Goal: Use online tool/utility: Use online tool/utility

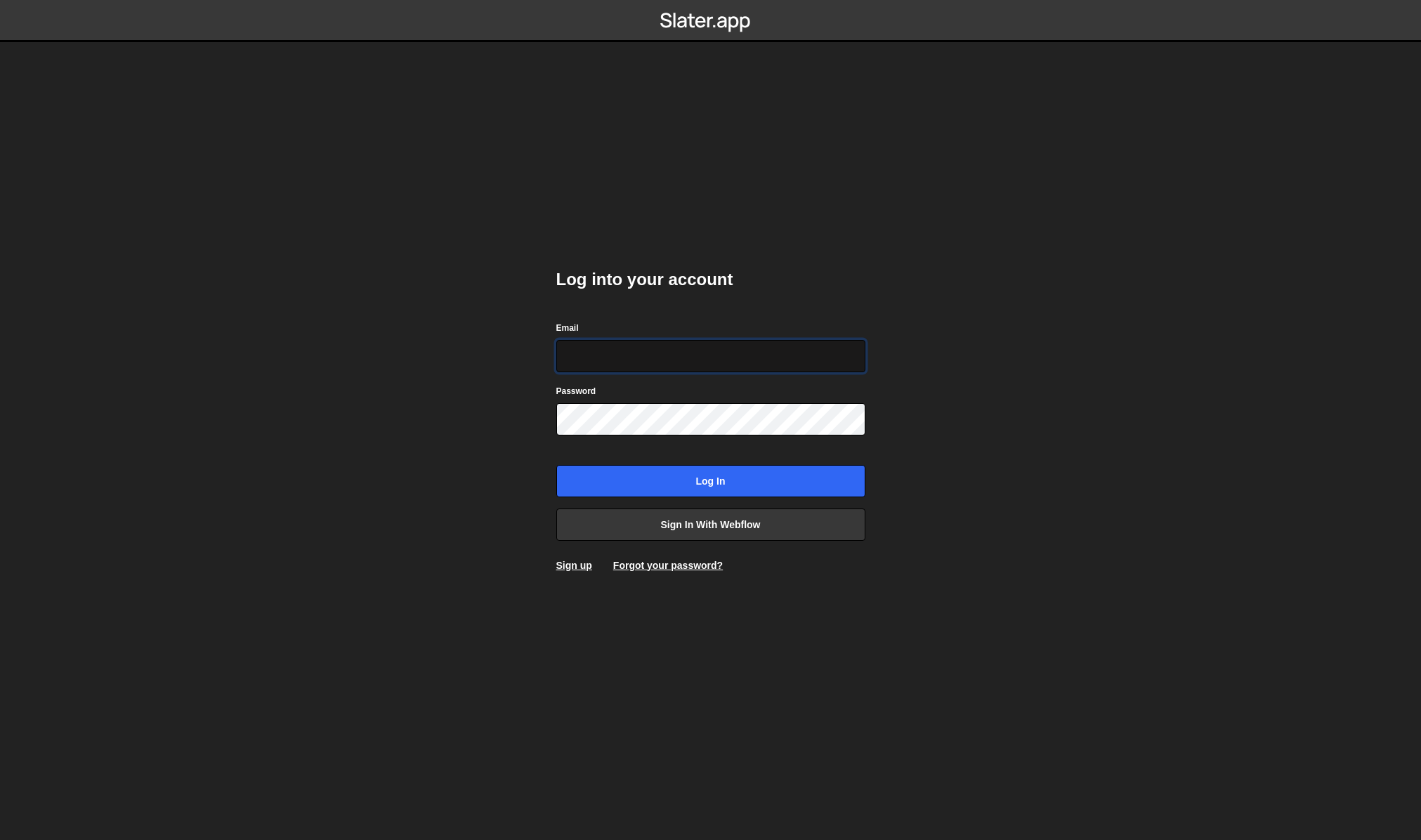
type input "[EMAIL_ADDRESS][DOMAIN_NAME]"
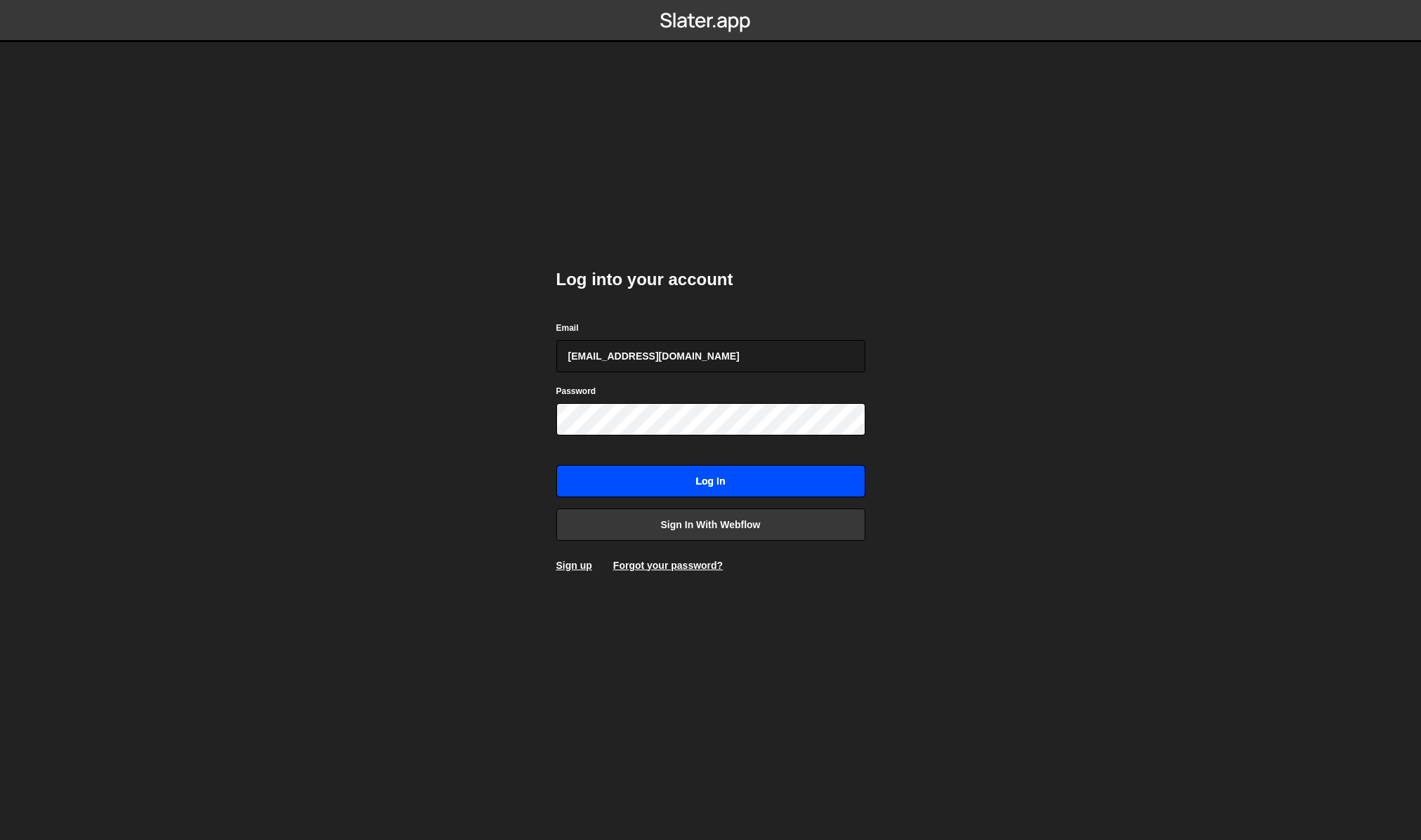
click at [768, 487] on input "Log in" at bounding box center [711, 480] width 309 height 32
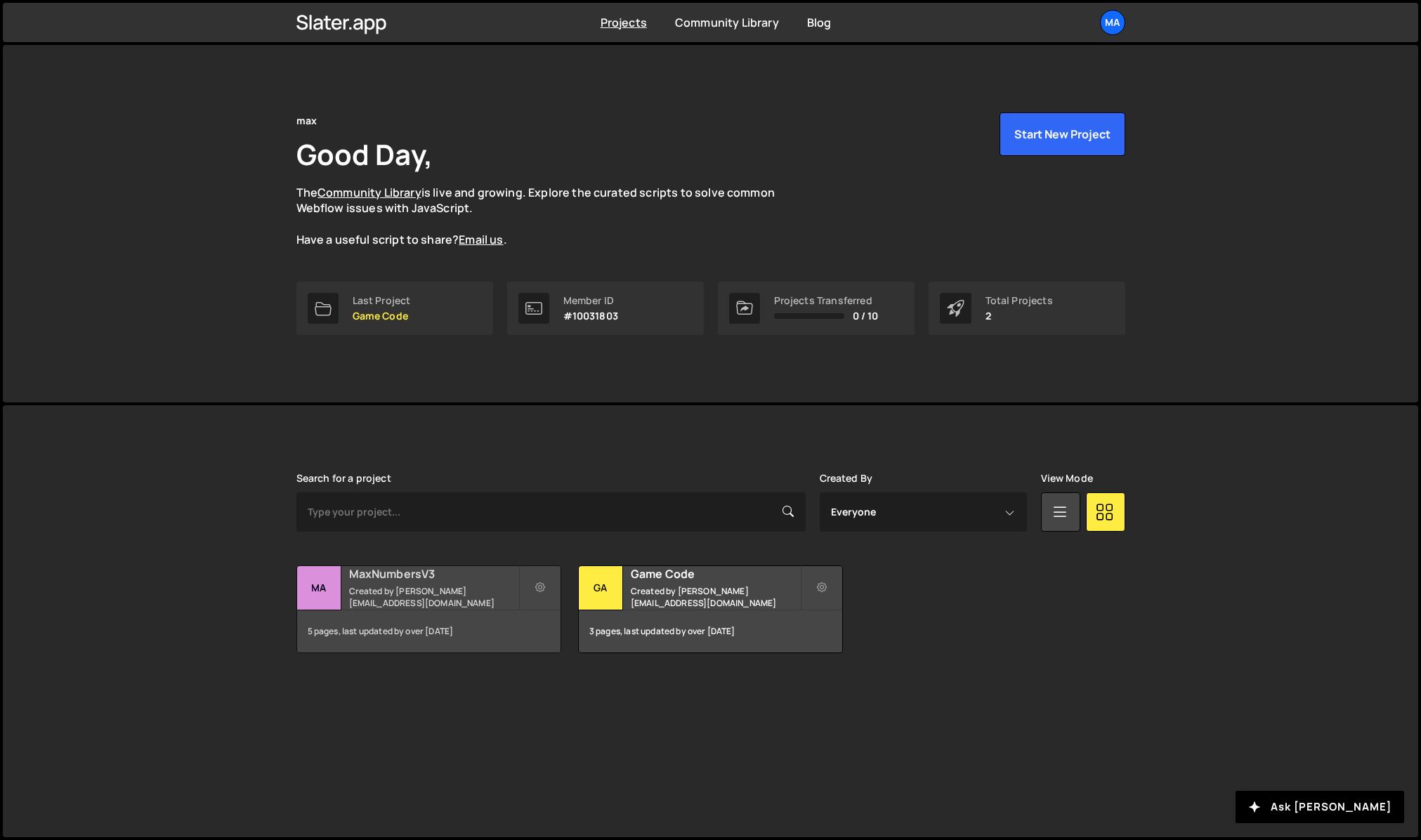
click at [310, 582] on div "Ma" at bounding box center [319, 588] width 44 height 44
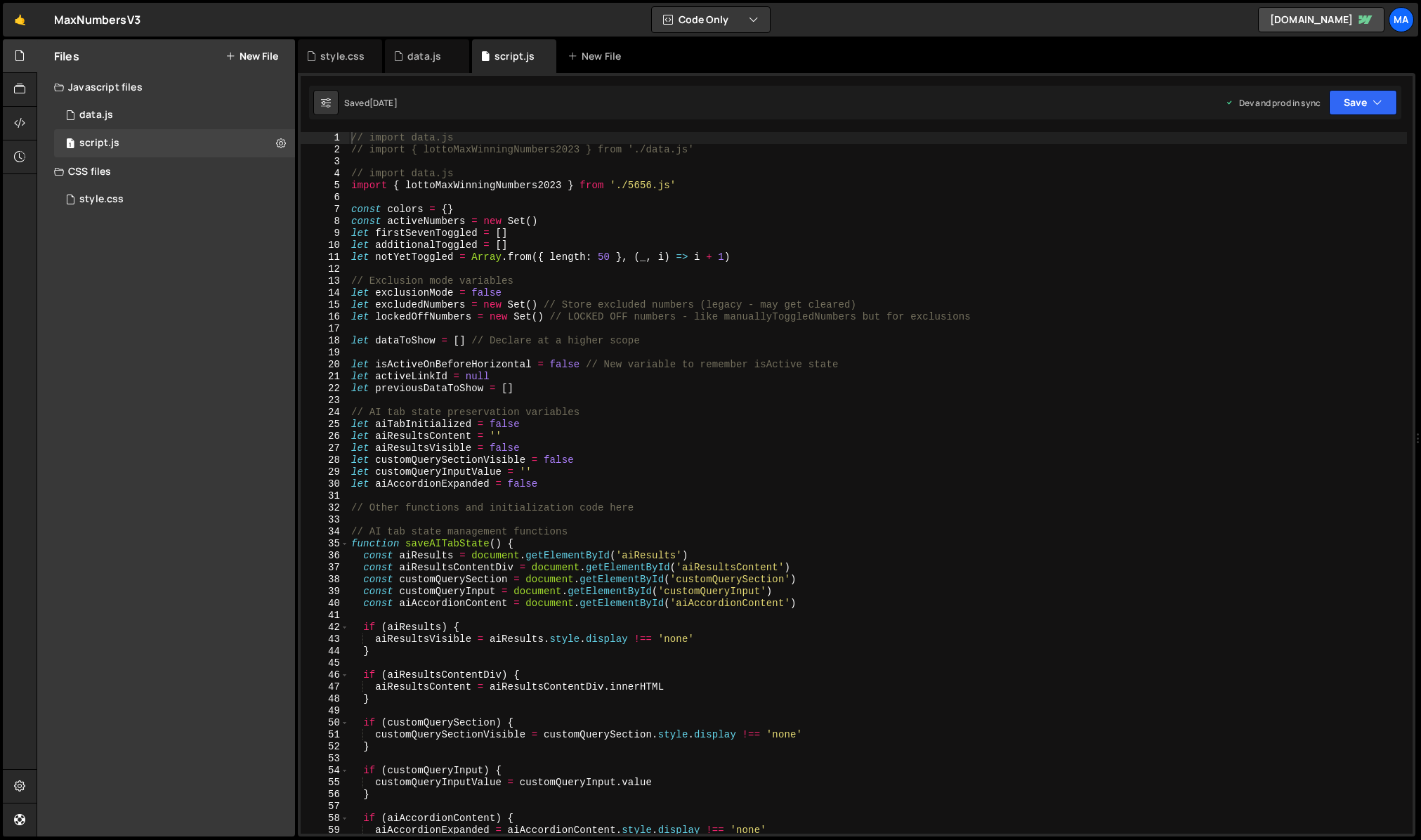
scroll to position [4437, 0]
click at [123, 124] on div "1 data.js 0" at bounding box center [174, 115] width 241 height 28
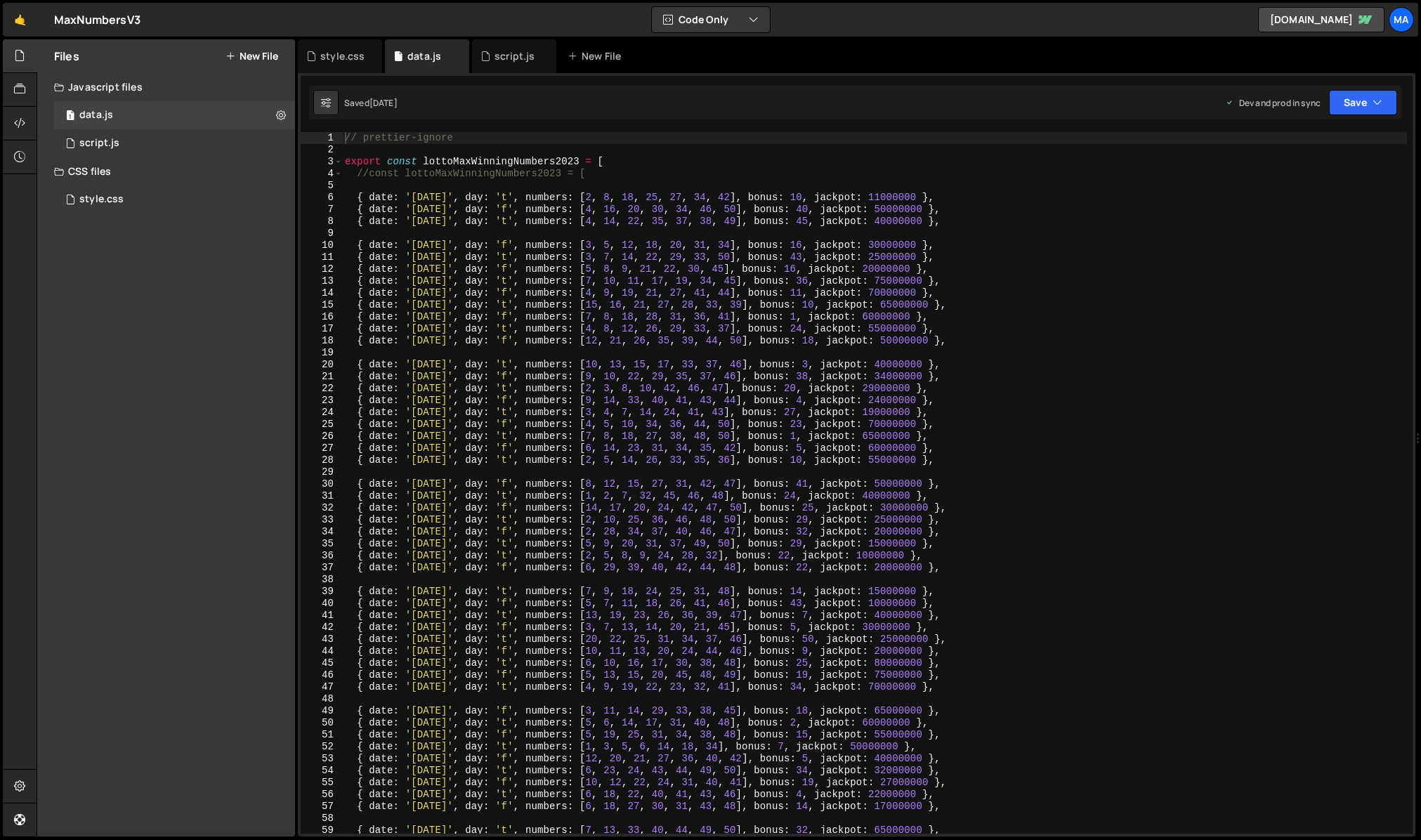
scroll to position [0, 0]
click at [433, 184] on div "// prettier-ignore export const lottoMaxWinningNumbers2023 = [ //const lottoMax…" at bounding box center [874, 494] width 1064 height 725
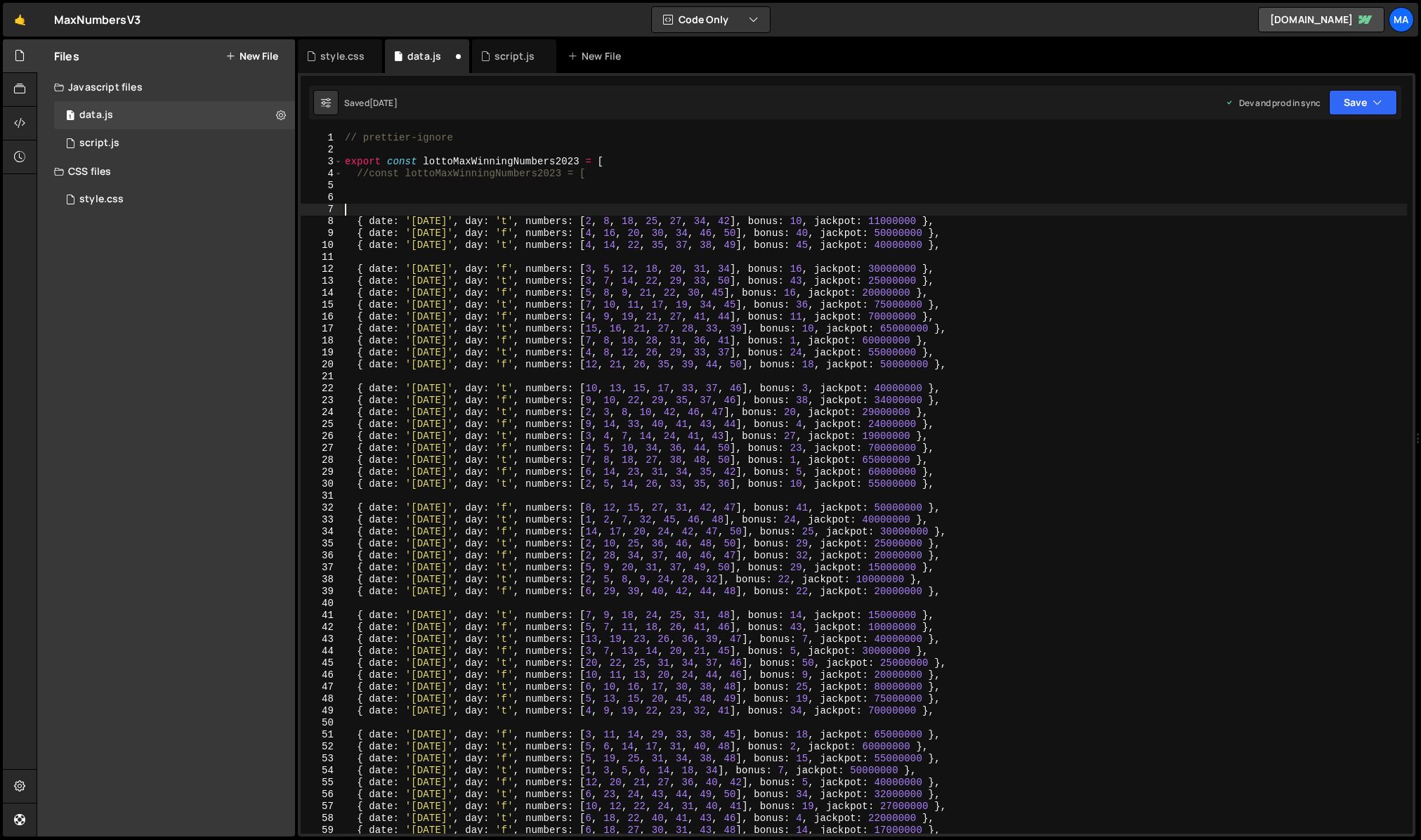
paste textarea "{ date: '[DATE]', day: 'f', numbers: [2, 3, 7, 9, 13, 23, 41], bonus: 42, jackp…"
type textarea "{ date: '[DATE]', day: 'f', numbers: [2, 3, 7, 9, 13, 23, 41], bonus: 42, jackp…"
click at [1342, 109] on button "Save" at bounding box center [1362, 102] width 68 height 25
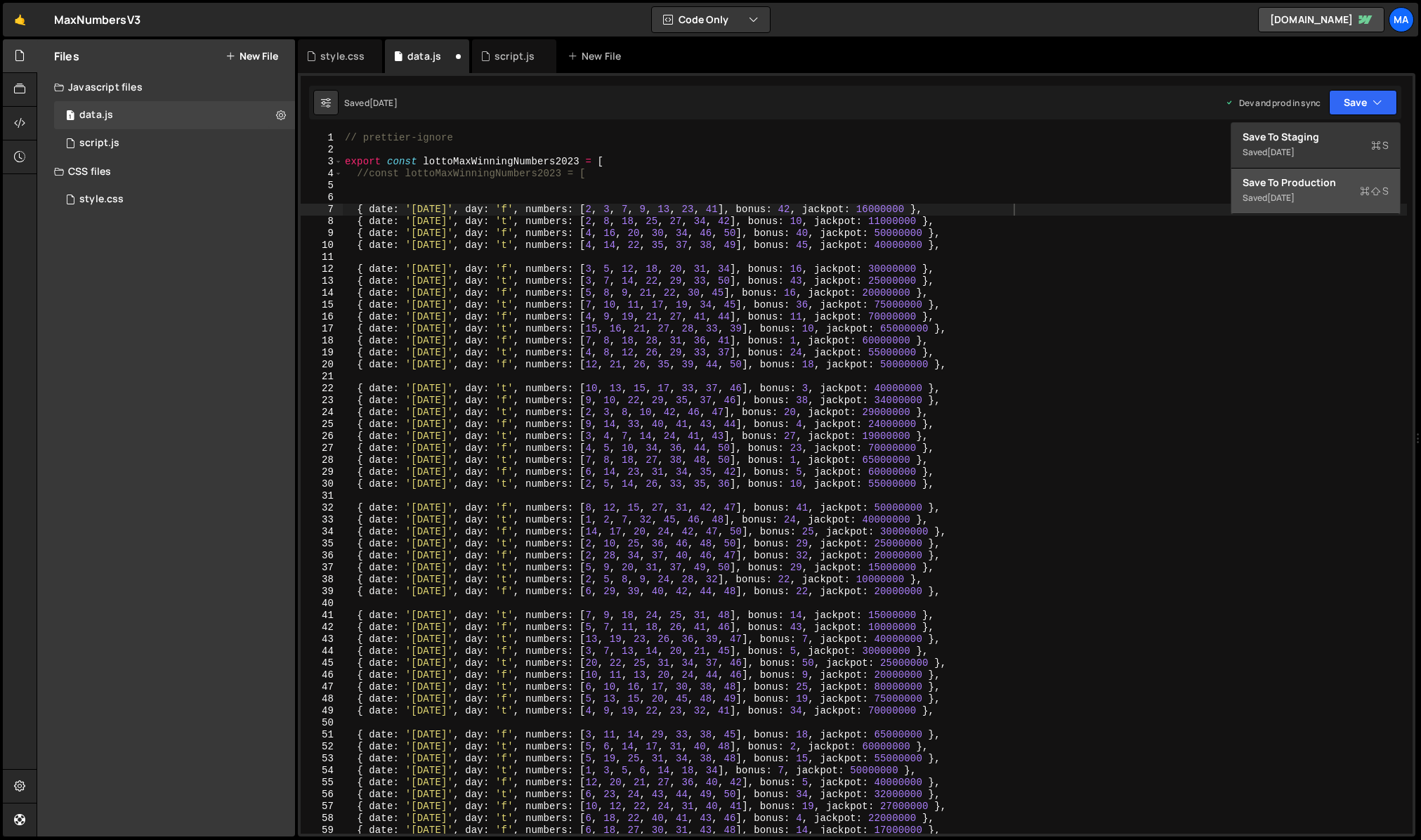
click at [1293, 182] on div "Save to Production S" at bounding box center [1315, 182] width 146 height 14
